Goal: Task Accomplishment & Management: Use online tool/utility

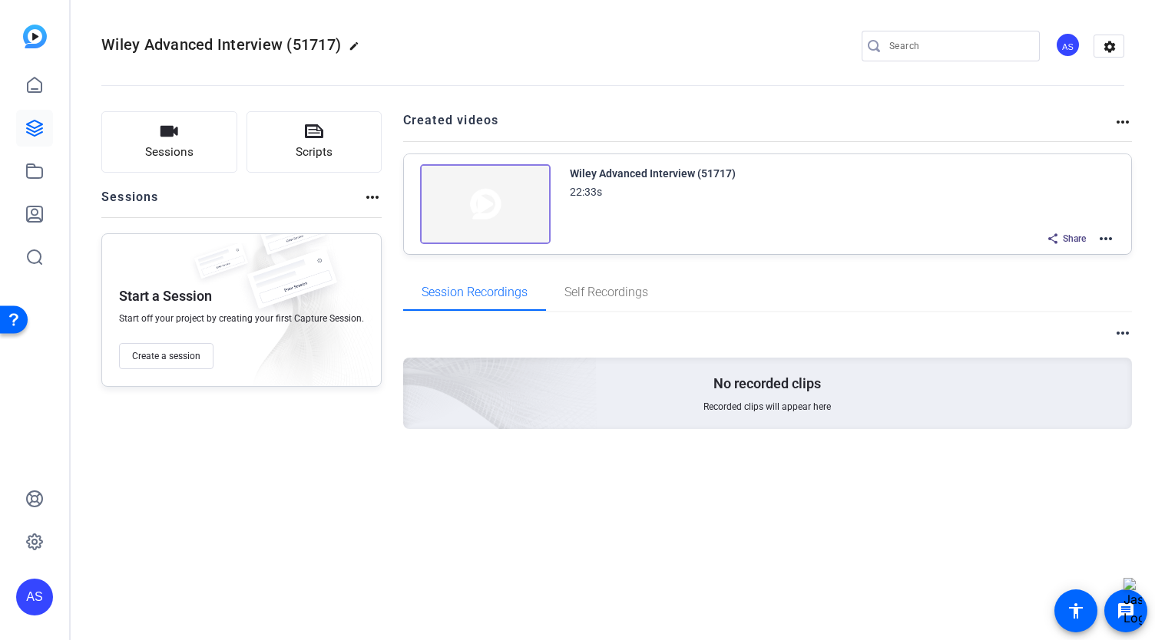
click at [482, 206] on img at bounding box center [485, 204] width 131 height 80
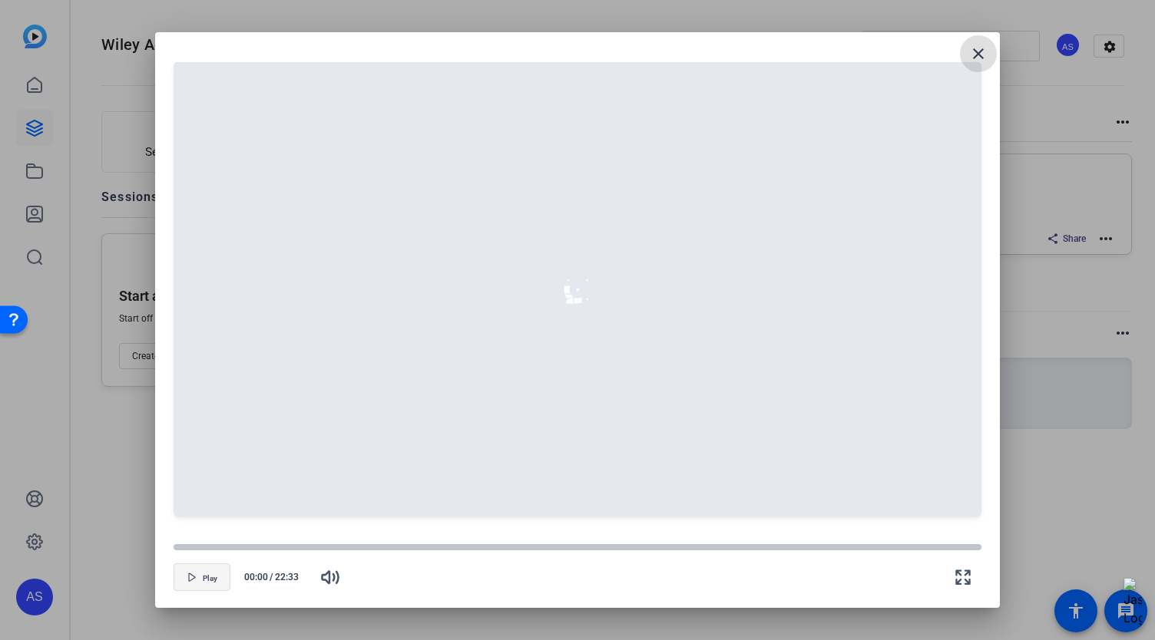
click at [194, 586] on span "button" at bounding box center [201, 577] width 55 height 37
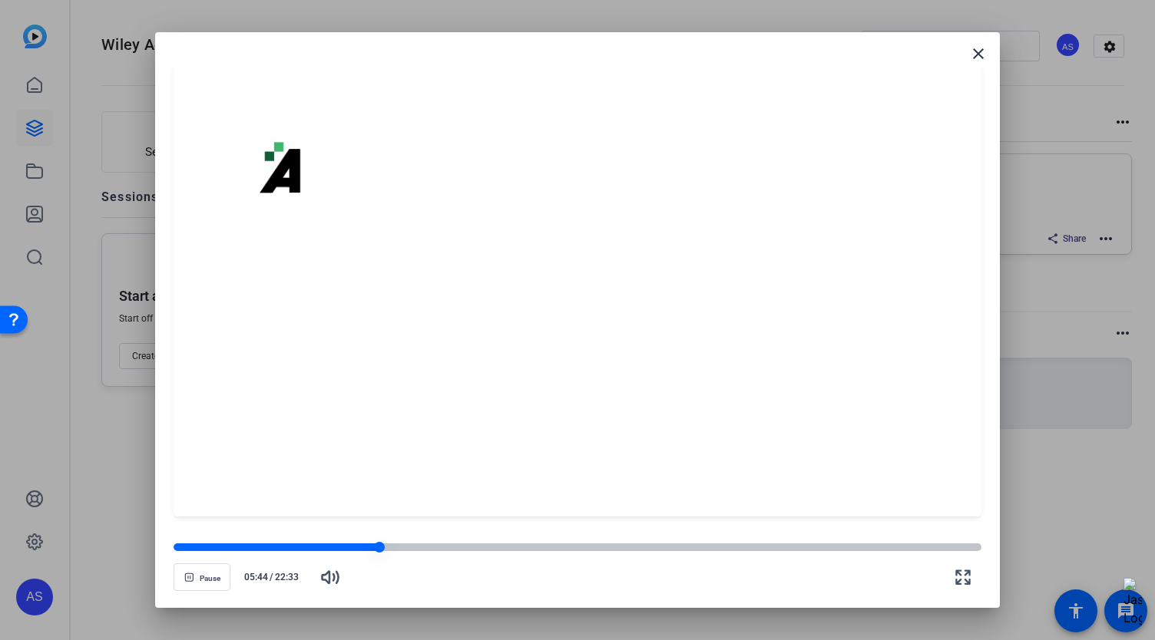
click at [404, 548] on div at bounding box center [578, 548] width 808 height 8
click at [395, 540] on openreel-video-controls "Pause 06:28 / 22:33" at bounding box center [578, 563] width 808 height 54
click at [402, 549] on div at bounding box center [405, 547] width 11 height 11
click at [332, 588] on span "button" at bounding box center [330, 577] width 37 height 37
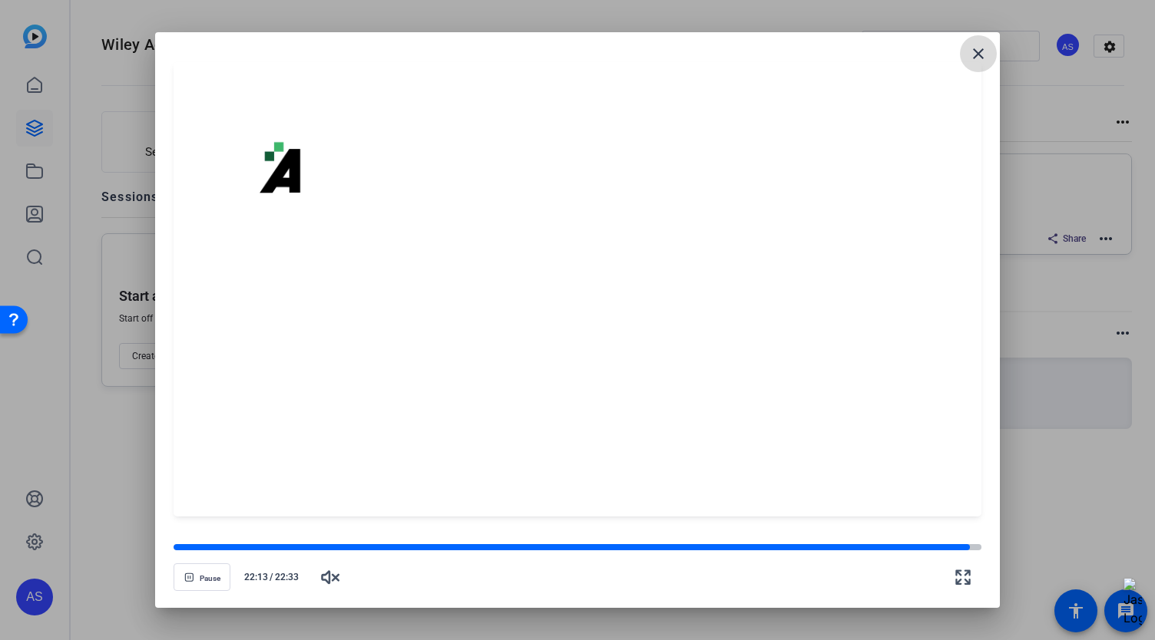
click at [972, 56] on mat-icon "close" at bounding box center [978, 54] width 18 height 18
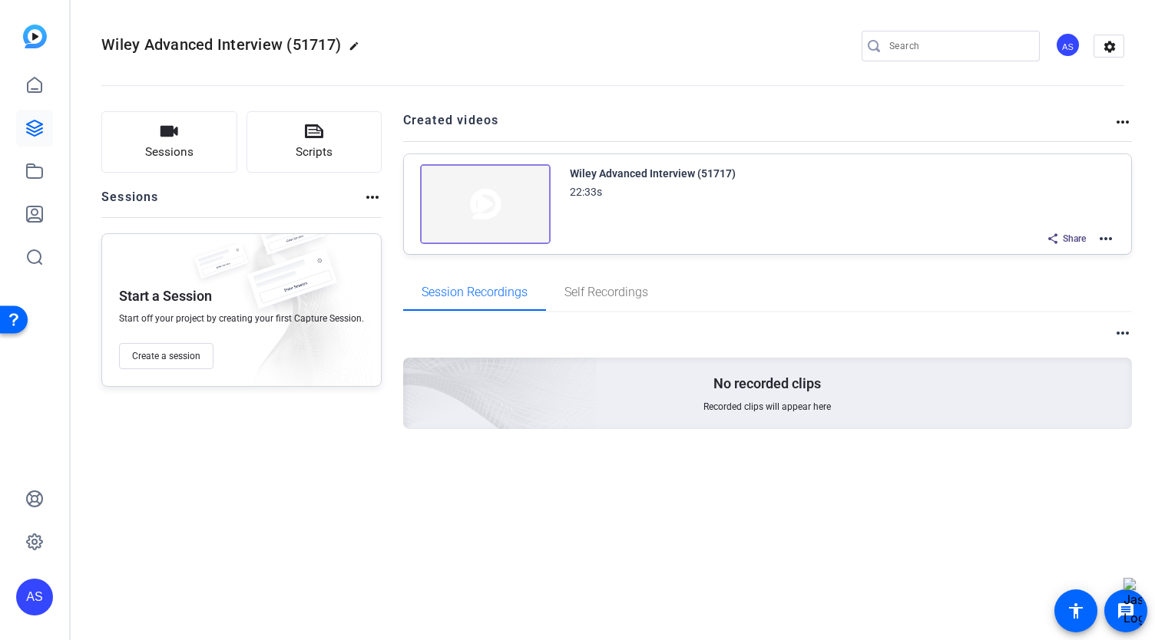
click at [520, 210] on img at bounding box center [485, 204] width 131 height 80
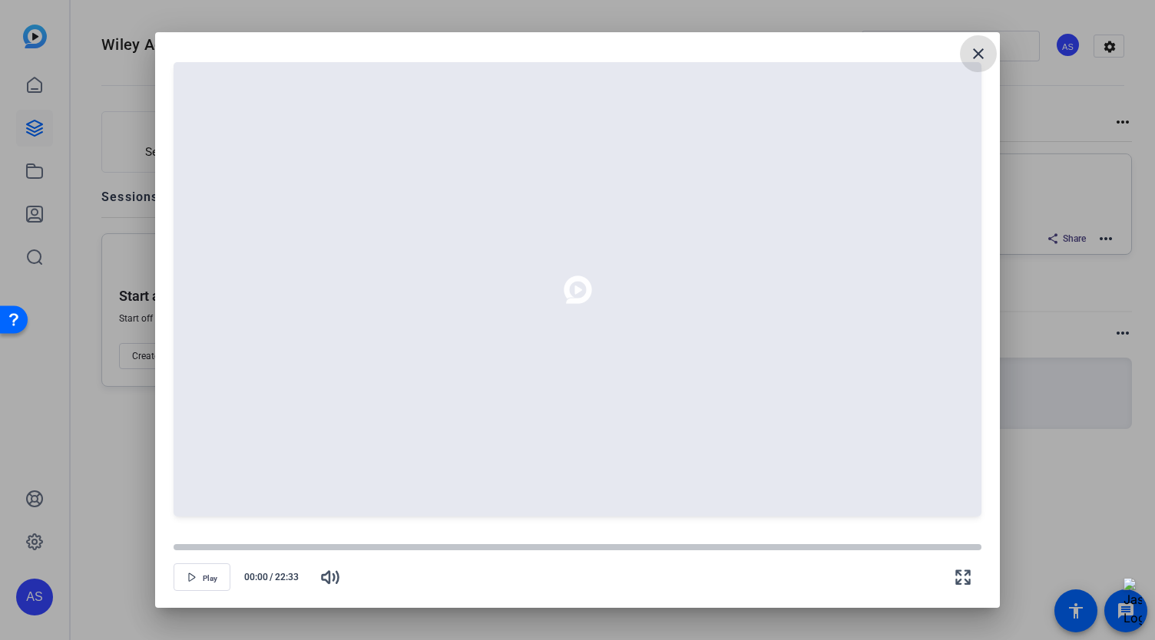
click at [976, 51] on mat-icon "close" at bounding box center [978, 54] width 18 height 18
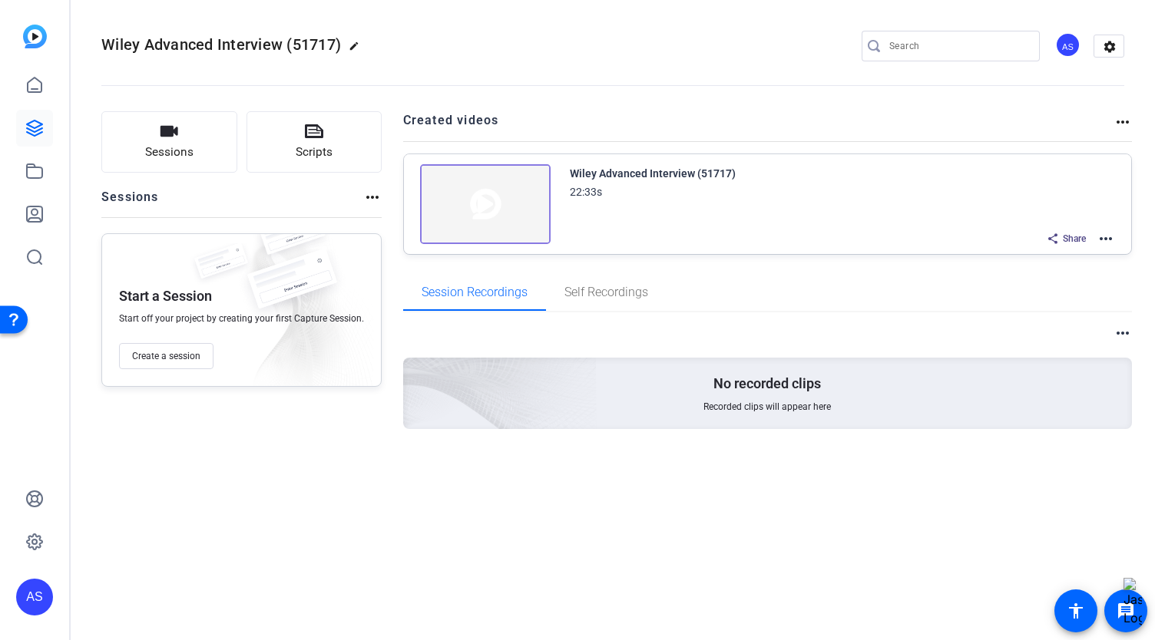
click at [1109, 231] on mat-icon "more_horiz" at bounding box center [1106, 239] width 18 height 18
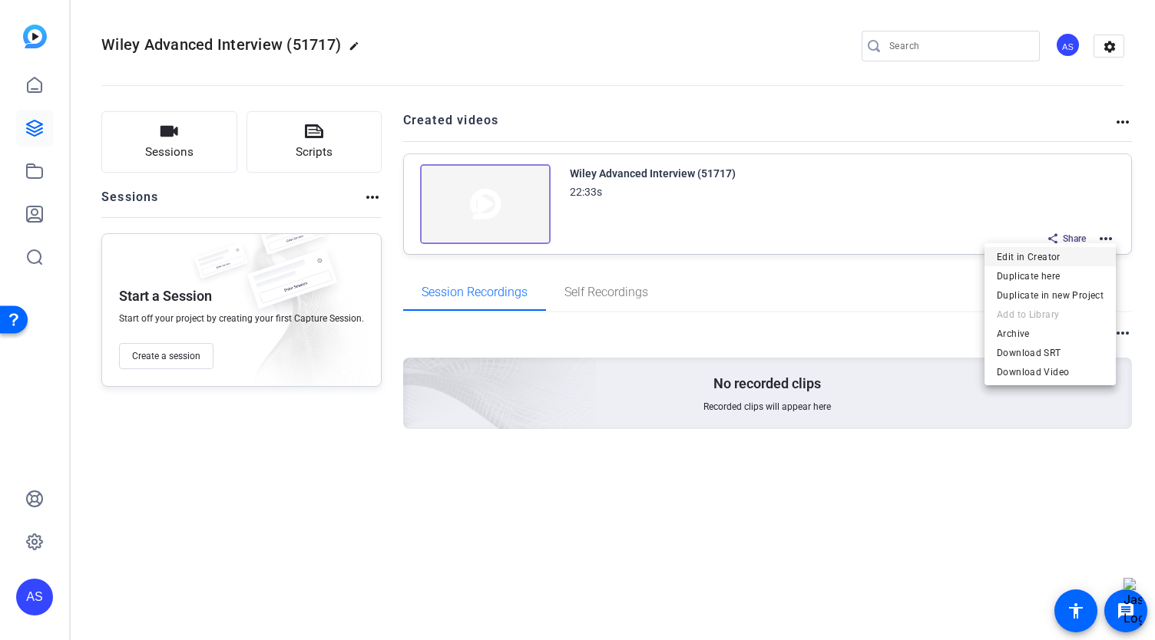
click at [1067, 252] on span "Edit in Creator" at bounding box center [1050, 256] width 107 height 18
